Goal: Task Accomplishment & Management: Use online tool/utility

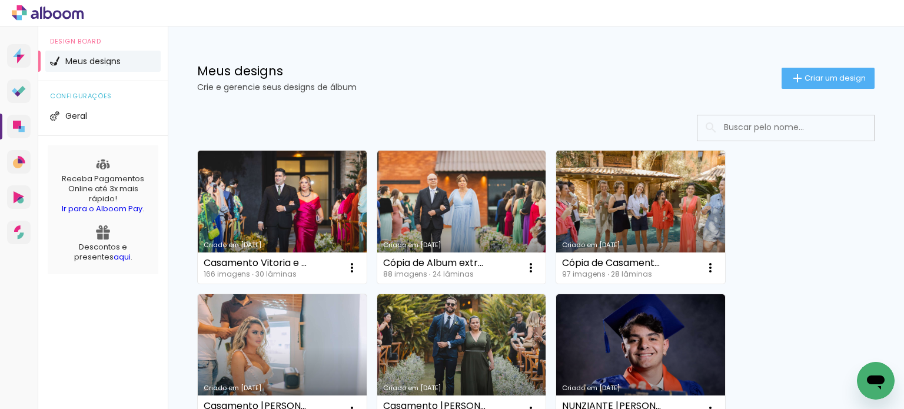
click at [739, 125] on input at bounding box center [802, 127] width 168 height 24
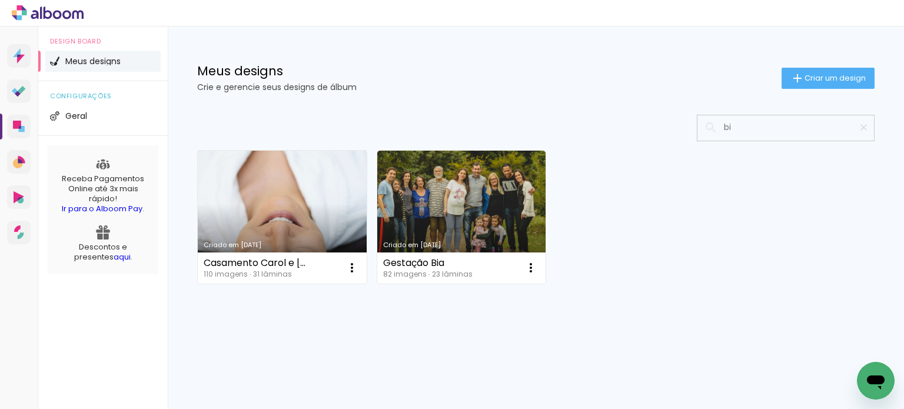
type input "b"
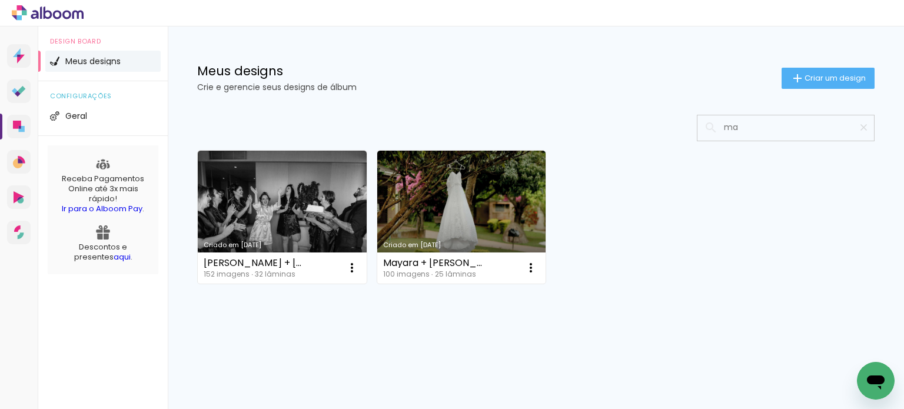
type input "m"
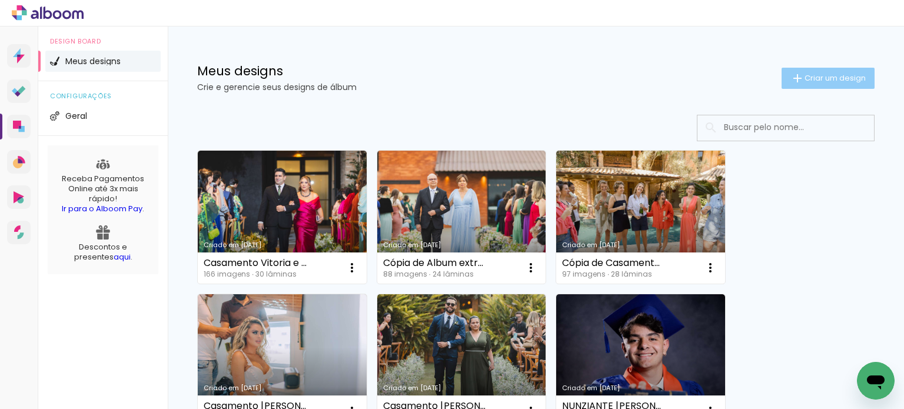
click at [848, 68] on paper-button "Criar um design" at bounding box center [828, 78] width 93 height 21
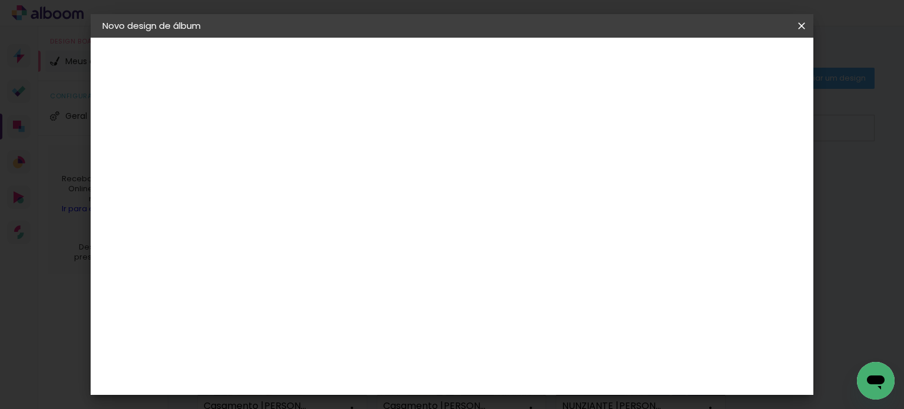
click at [295, 154] on input at bounding box center [295, 158] width 0 height 18
type input "Casamento Bia e [PERSON_NAME]"
type paper-input "Casamento Bia e [PERSON_NAME]"
click at [0, 0] on slot "Avançar" at bounding box center [0, 0] width 0 height 0
click at [515, 180] on paper-item "Tamanho Livre" at bounding box center [458, 179] width 113 height 26
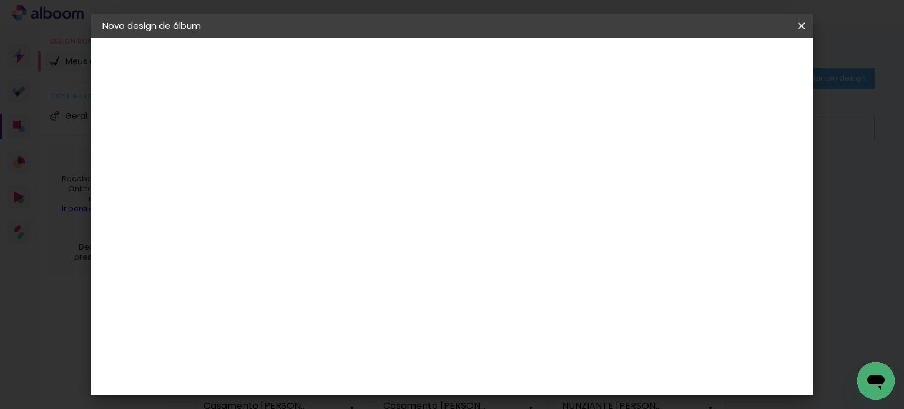
click at [0, 0] on slot "Avançar" at bounding box center [0, 0] width 0 height 0
click at [728, 65] on span "Iniciar design" at bounding box center [702, 62] width 54 height 8
